Goal: Find specific page/section: Find specific page/section

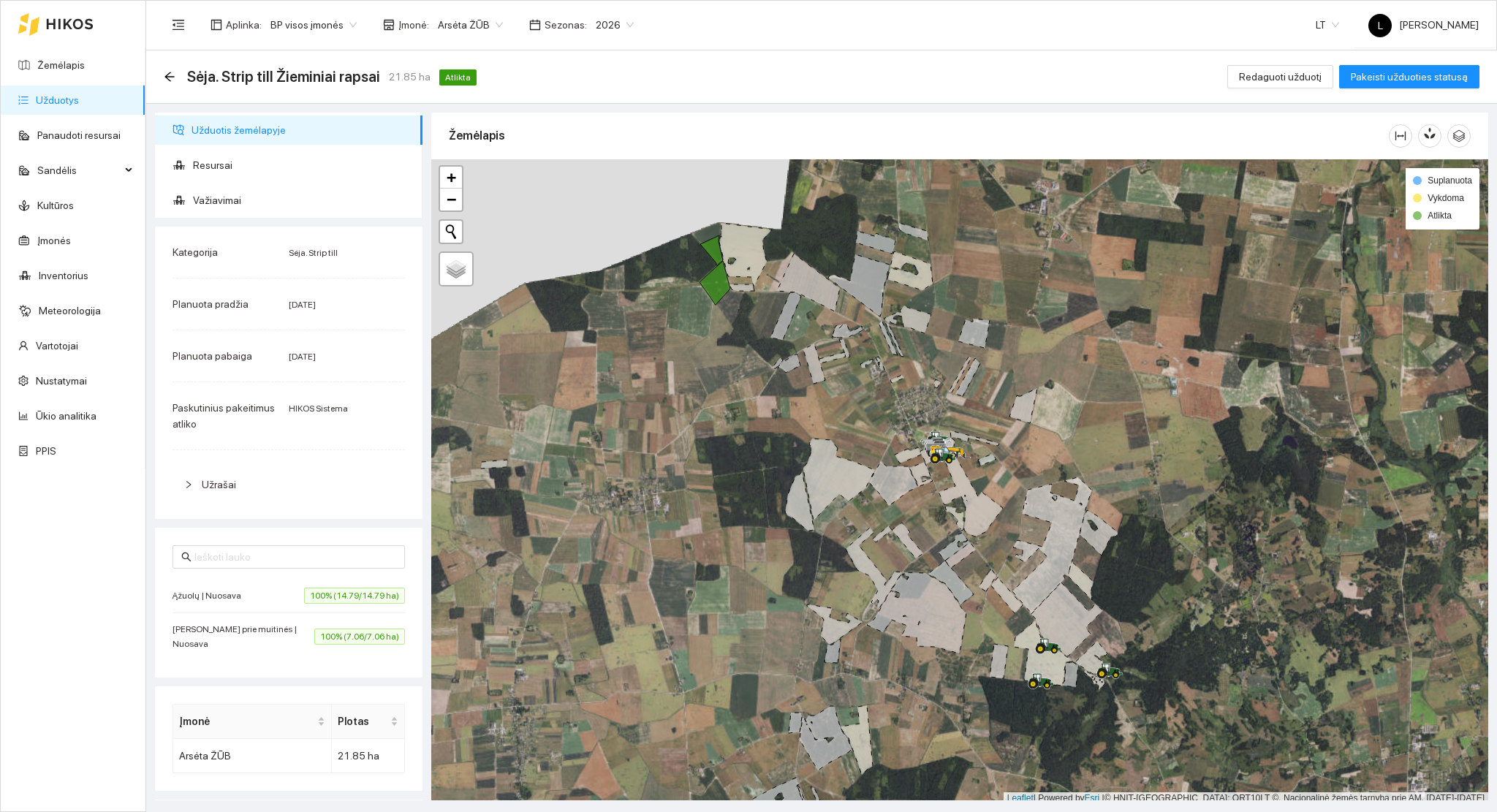
scroll to position [4, 0]
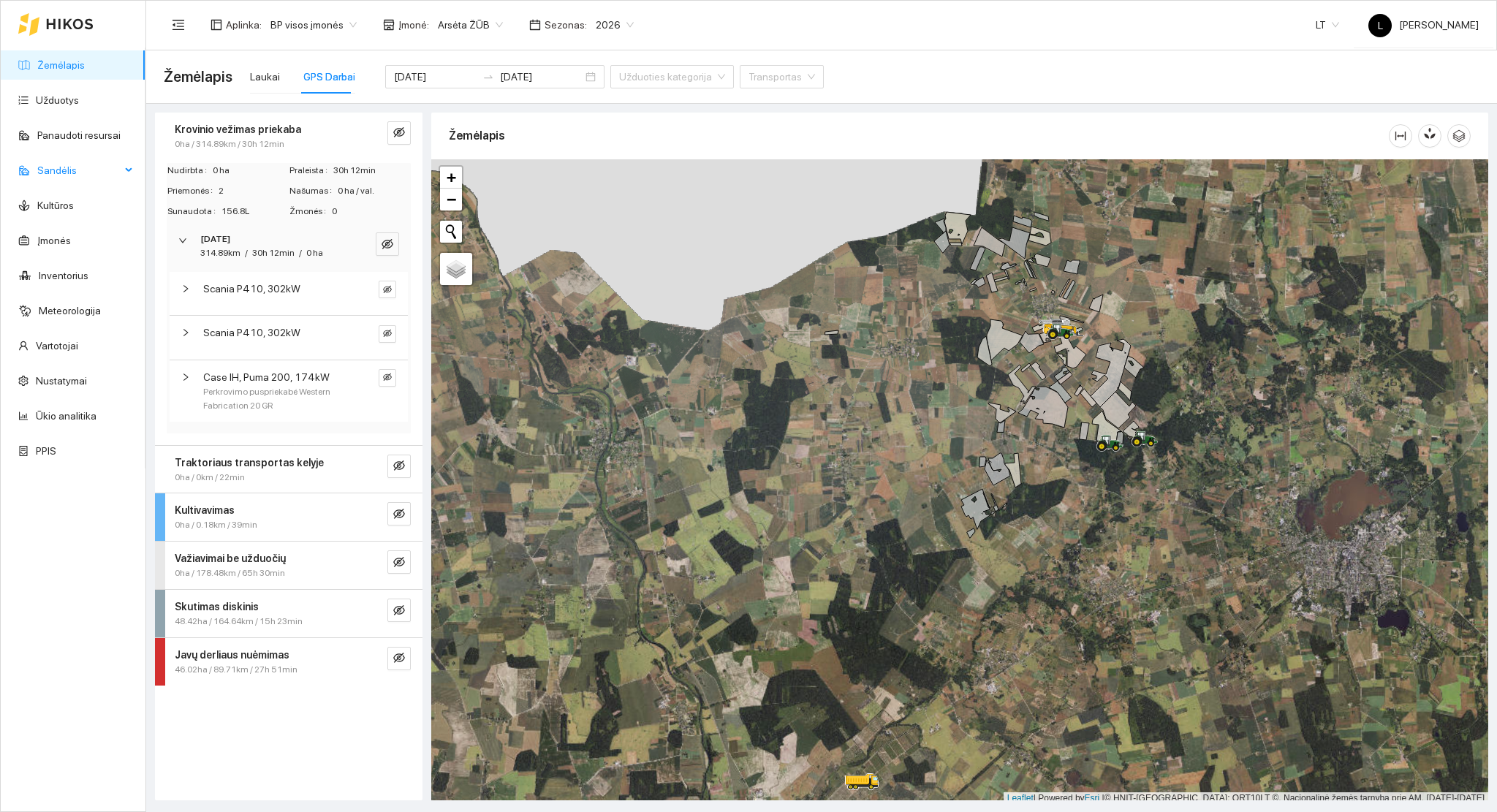
scroll to position [4, 0]
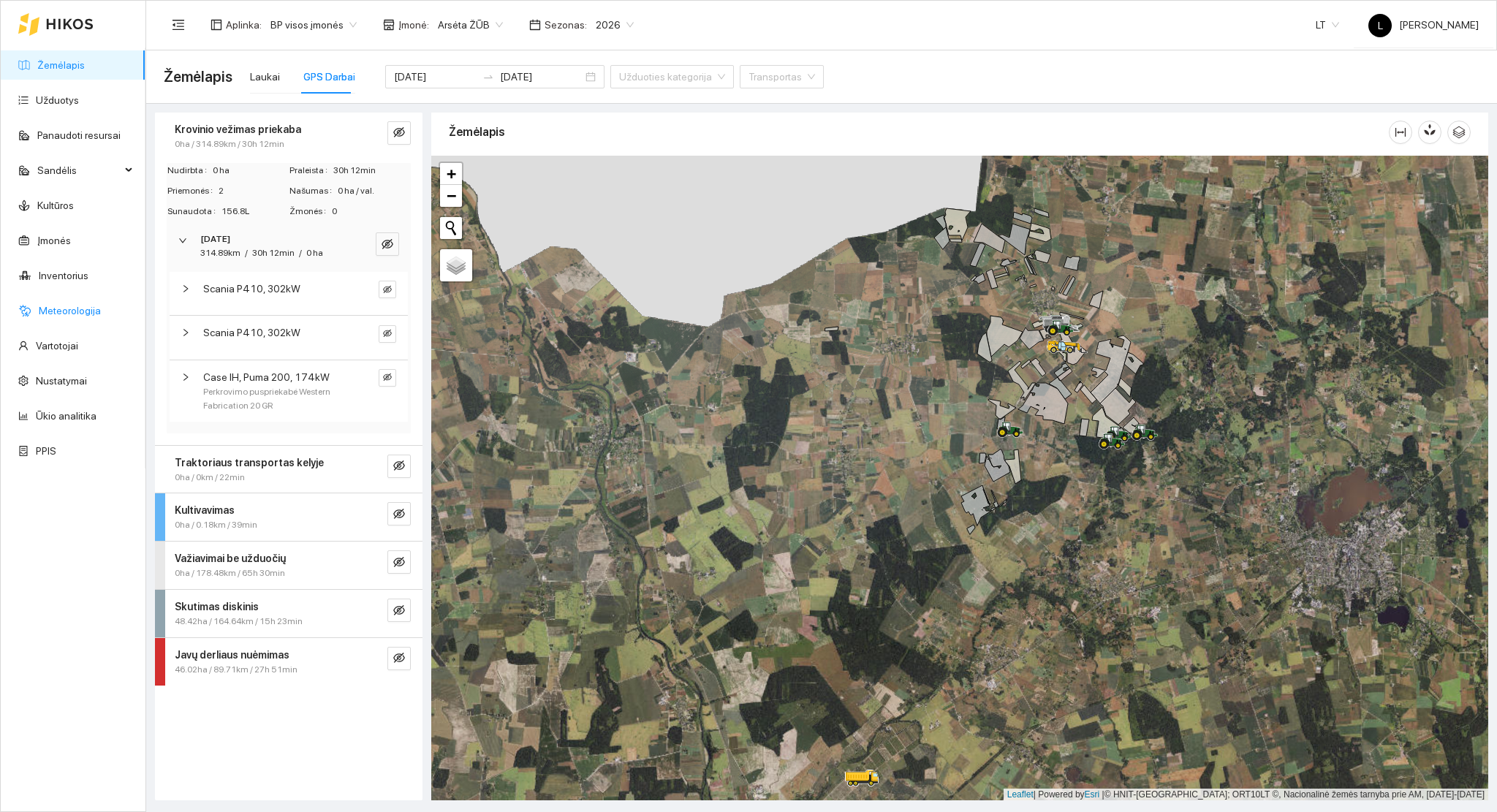
click at [70, 306] on link "Meteorologija" at bounding box center [69, 310] width 62 height 12
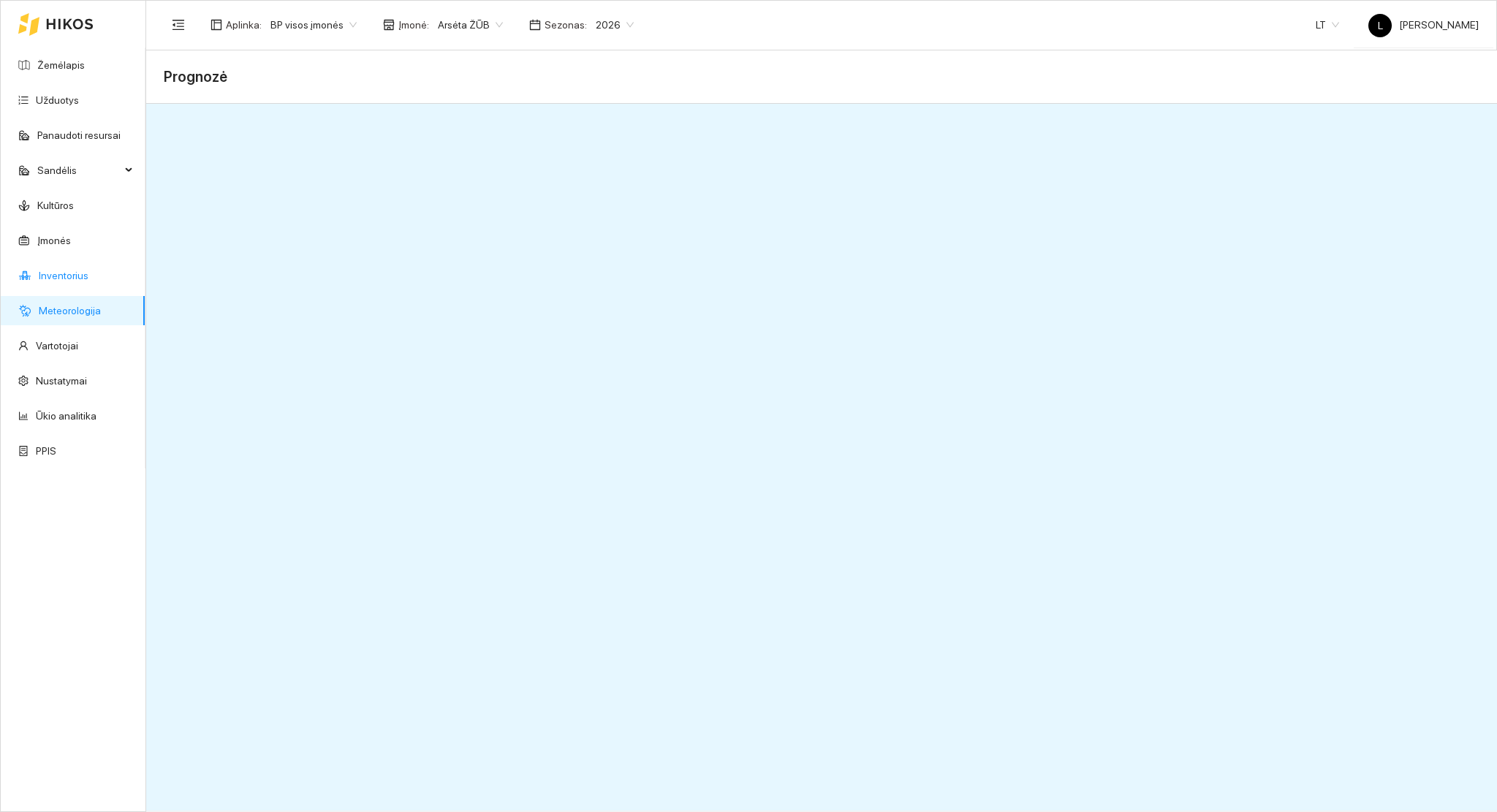
click at [72, 270] on link "Inventorius" at bounding box center [63, 275] width 50 height 12
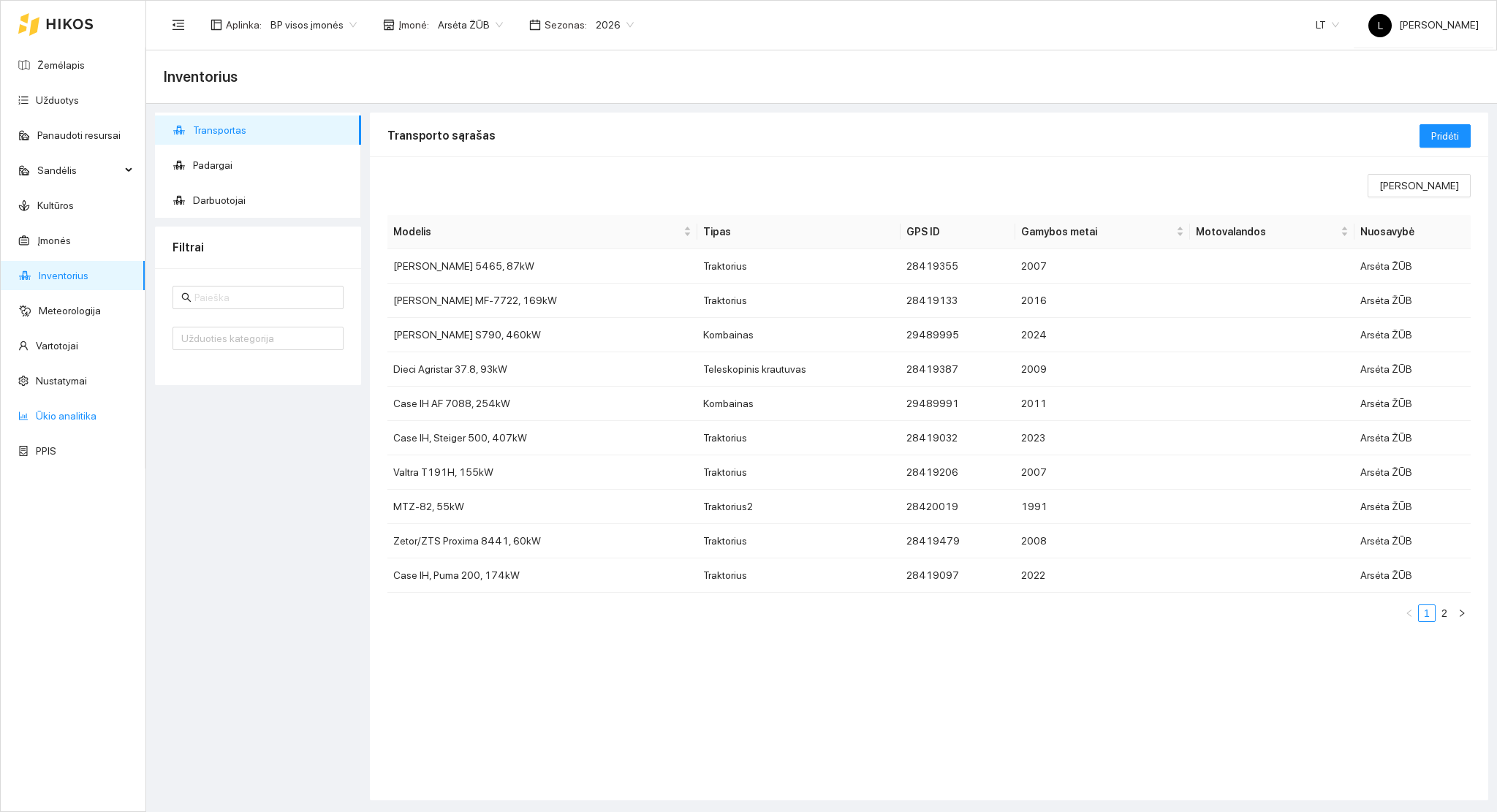
click at [65, 416] on link "Ūkio analitika" at bounding box center [66, 415] width 61 height 12
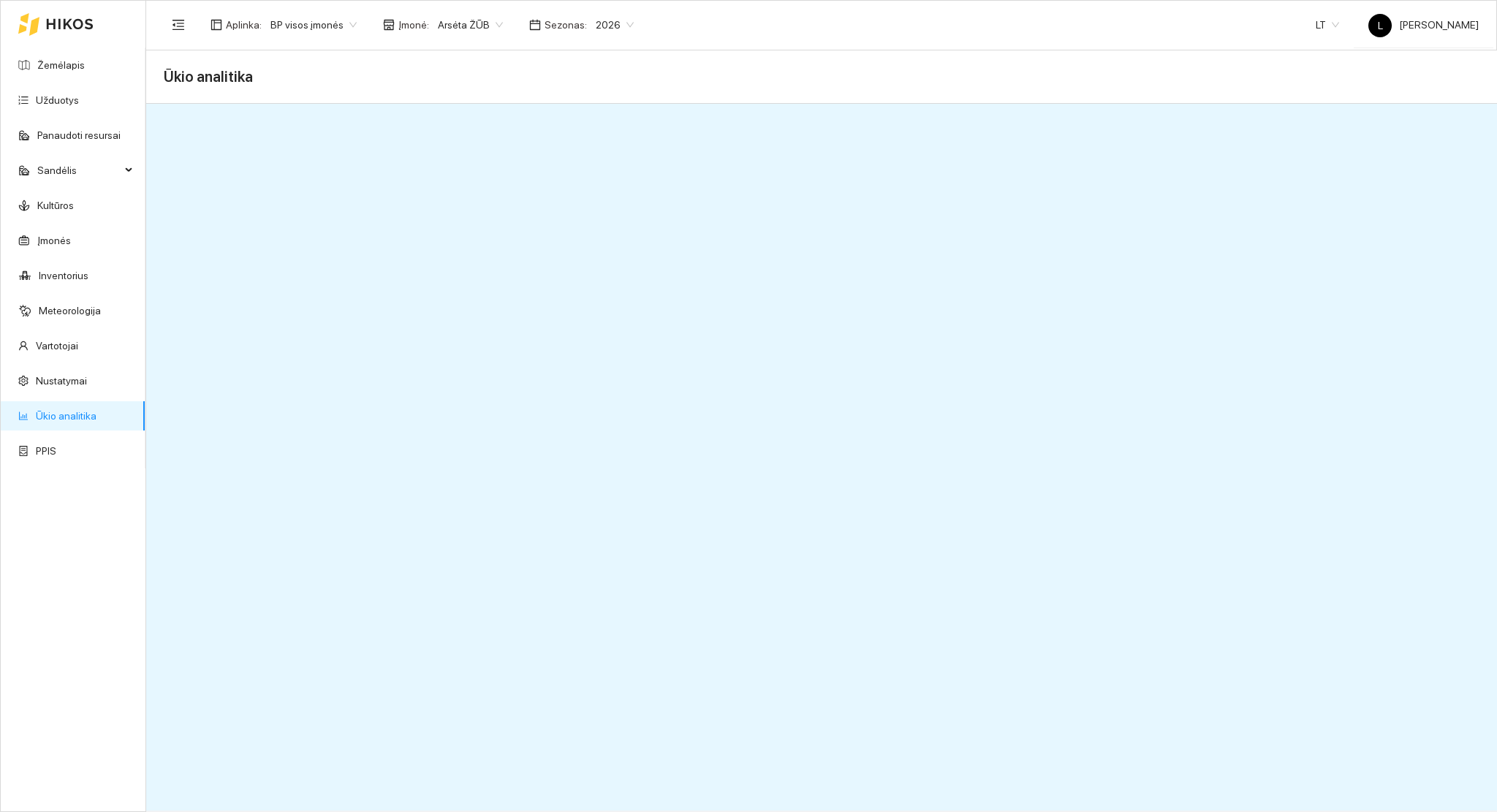
click at [605, 37] on div "Aplinka : BP visos įmonės Įmonė : Arsėta ŽŪB Sezonas : 2026" at bounding box center [403, 25] width 478 height 29
click at [617, 23] on span "2026" at bounding box center [614, 25] width 38 height 22
click at [599, 175] on div "2025" at bounding box center [602, 171] width 38 height 16
